Goal: Transaction & Acquisition: Purchase product/service

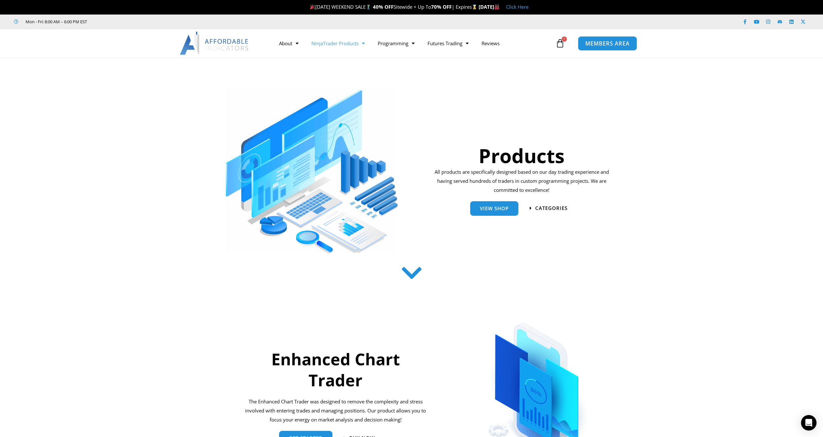
click at [609, 46] on span "MEMBERS AREA" at bounding box center [607, 43] width 44 height 5
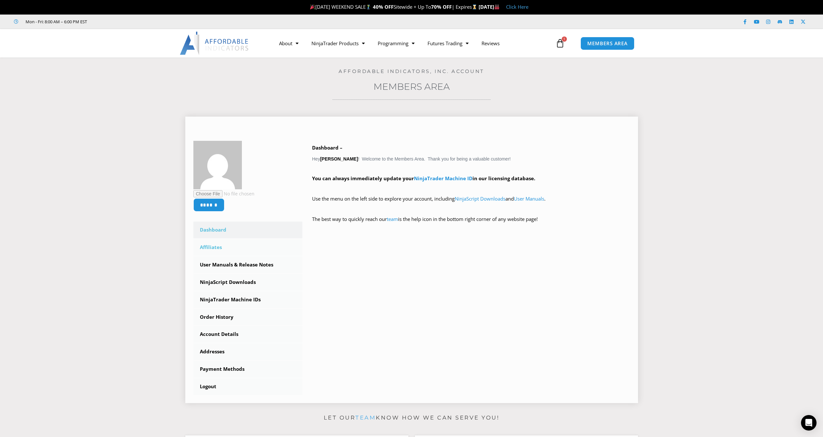
click at [219, 246] on link "Affiliates" at bounding box center [247, 247] width 109 height 17
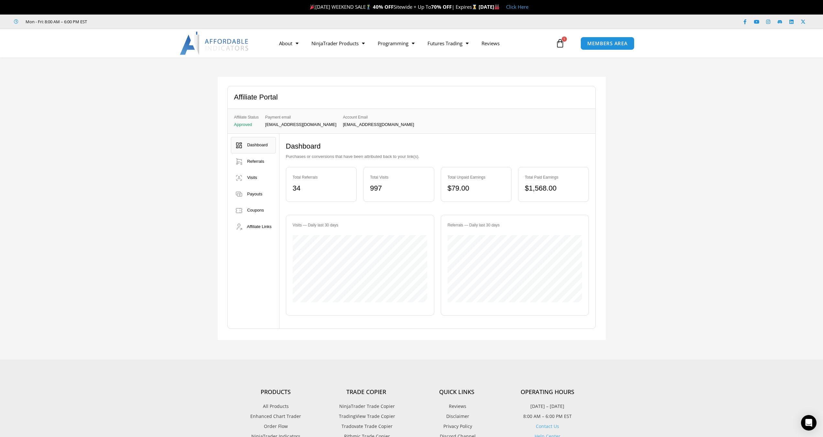
click at [233, 44] on img at bounding box center [215, 43] width 70 height 23
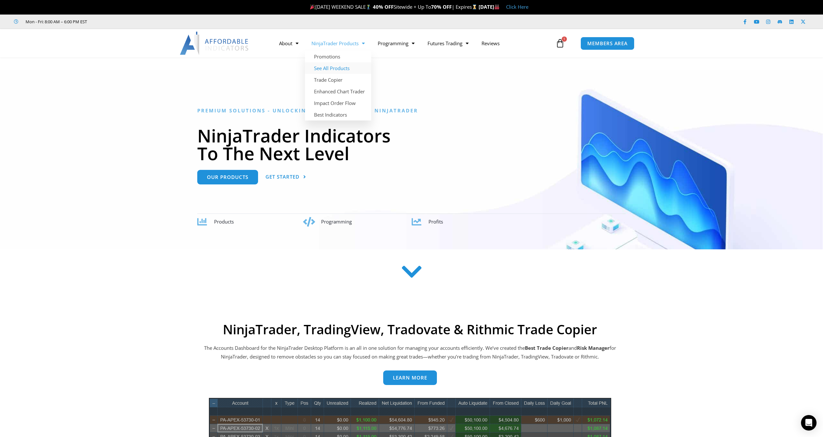
click at [332, 68] on link "See All Products" at bounding box center [338, 68] width 66 height 12
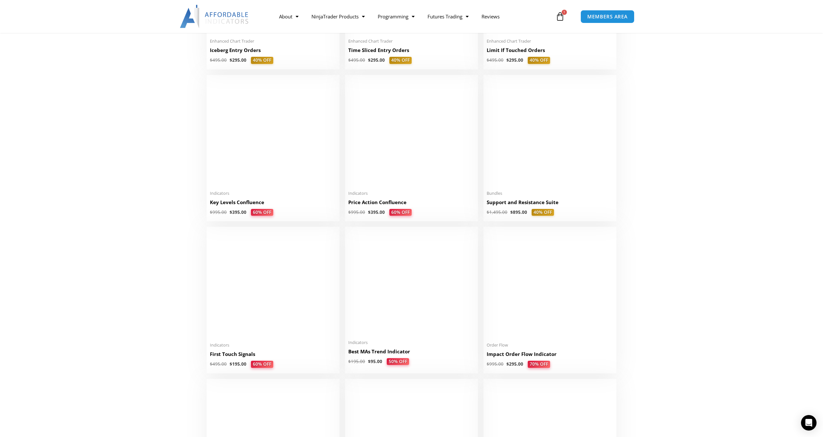
scroll to position [938, 0]
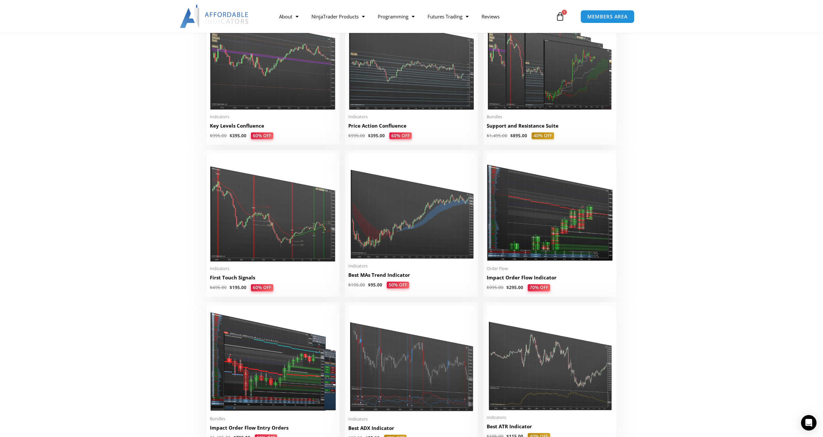
click at [538, 228] on img at bounding box center [550, 208] width 126 height 109
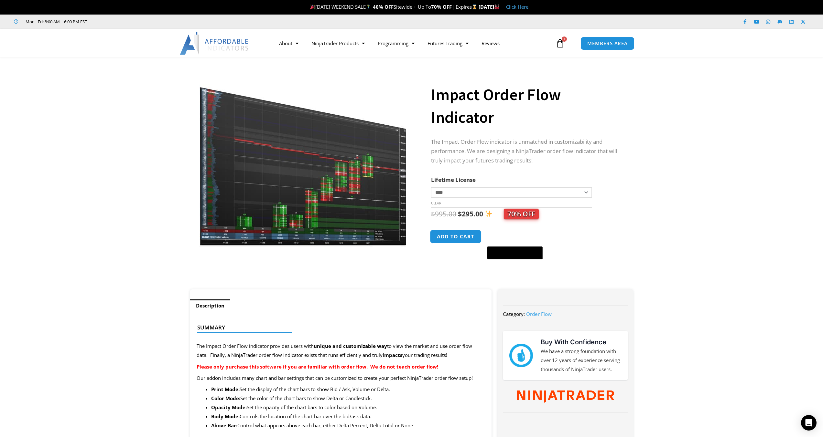
click at [451, 237] on button "Add to cart" at bounding box center [456, 237] width 52 height 14
click at [559, 40] on icon at bounding box center [559, 43] width 9 height 9
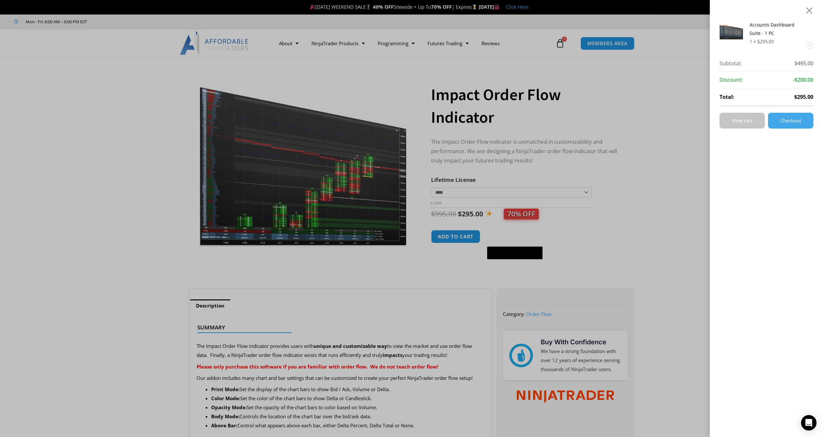
click at [744, 116] on link "View cart" at bounding box center [741, 121] width 45 height 16
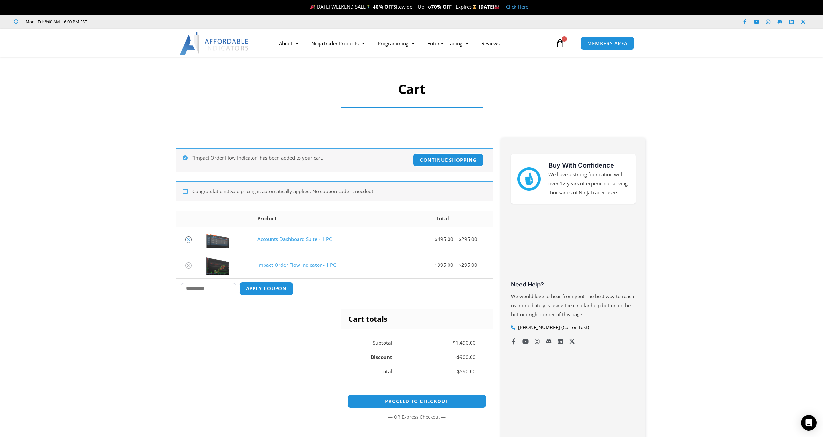
click at [190, 240] on icon "Remove Accounts Dashboard Suite - 1 PC from cart" at bounding box center [188, 240] width 5 height 5
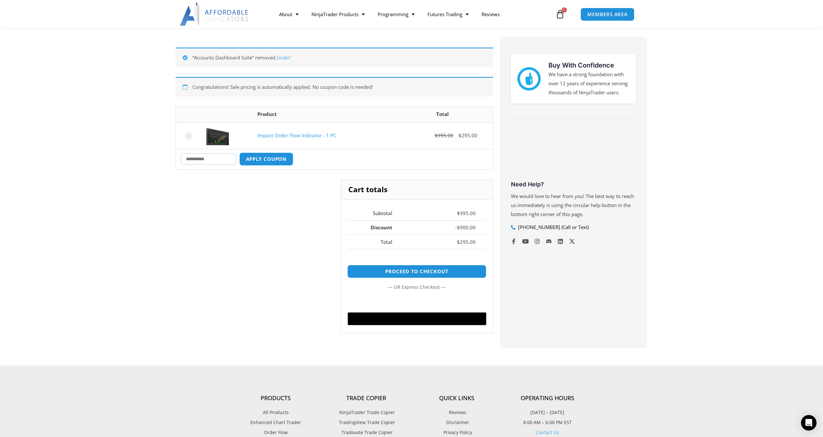
scroll to position [115, 0]
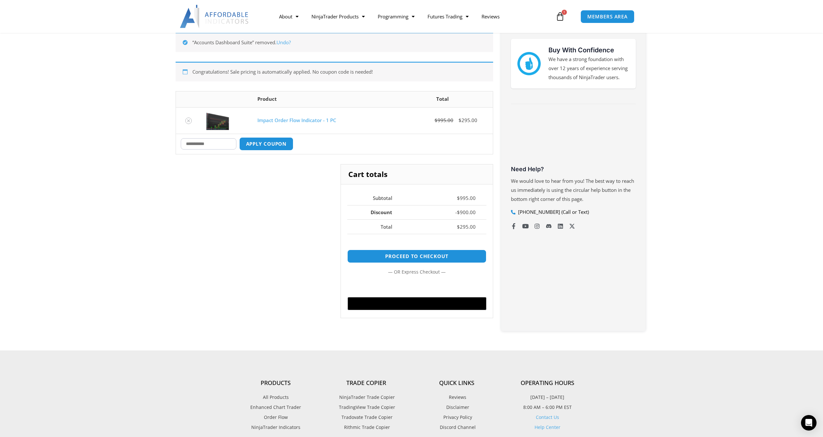
click at [211, 145] on input "Coupon:" at bounding box center [209, 143] width 56 height 11
type input "****"
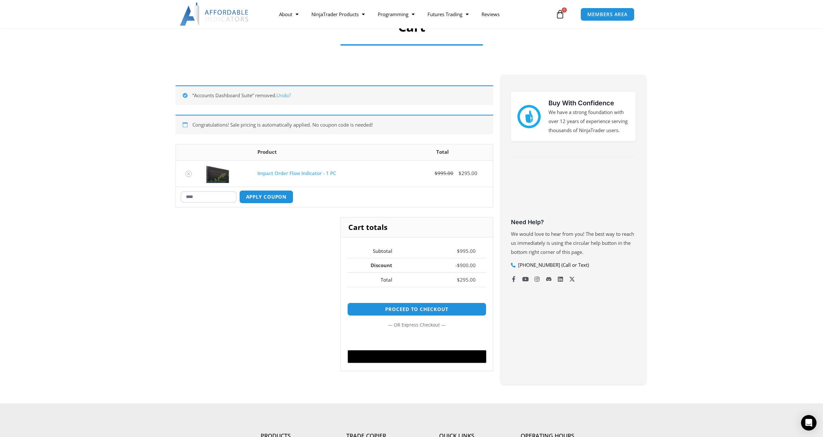
scroll to position [51, 0]
